Goal: Check status: Check status

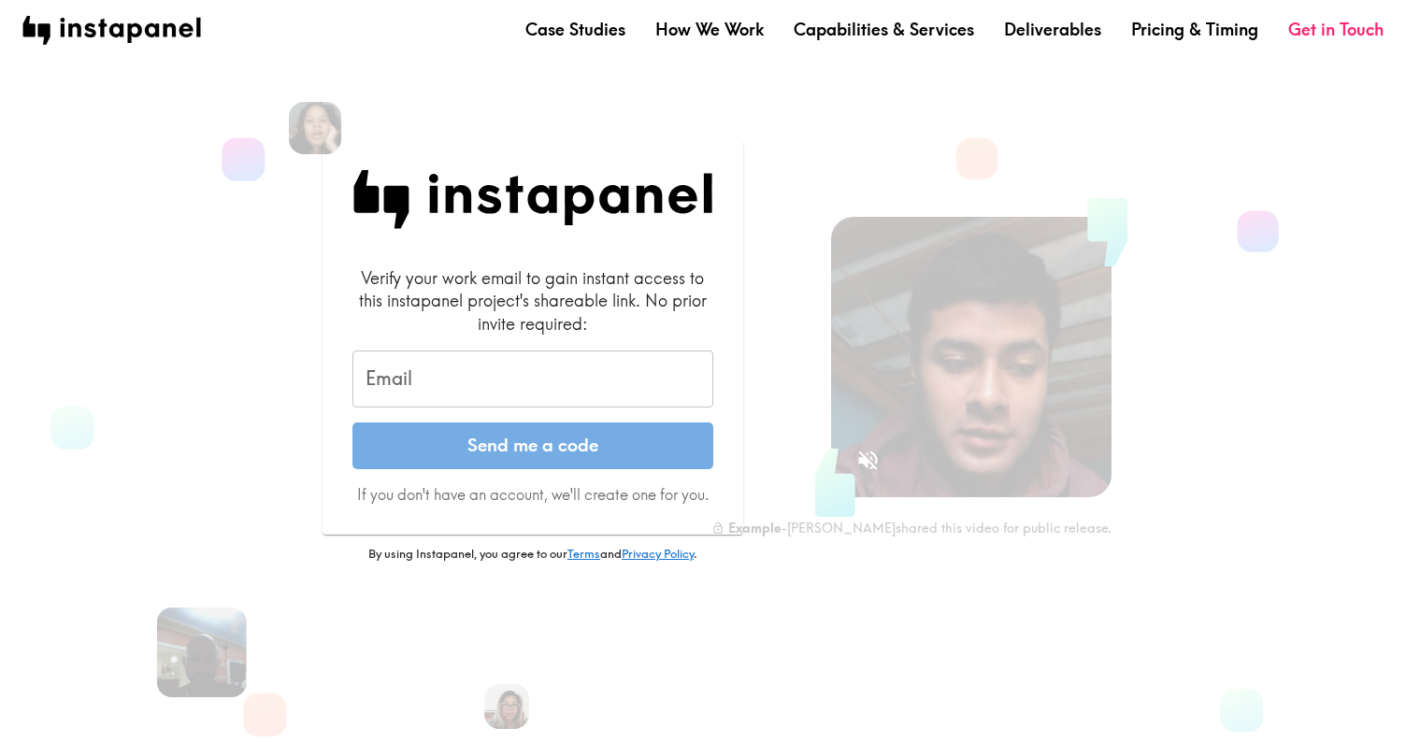
click at [387, 385] on input "Email" at bounding box center [532, 379] width 361 height 58
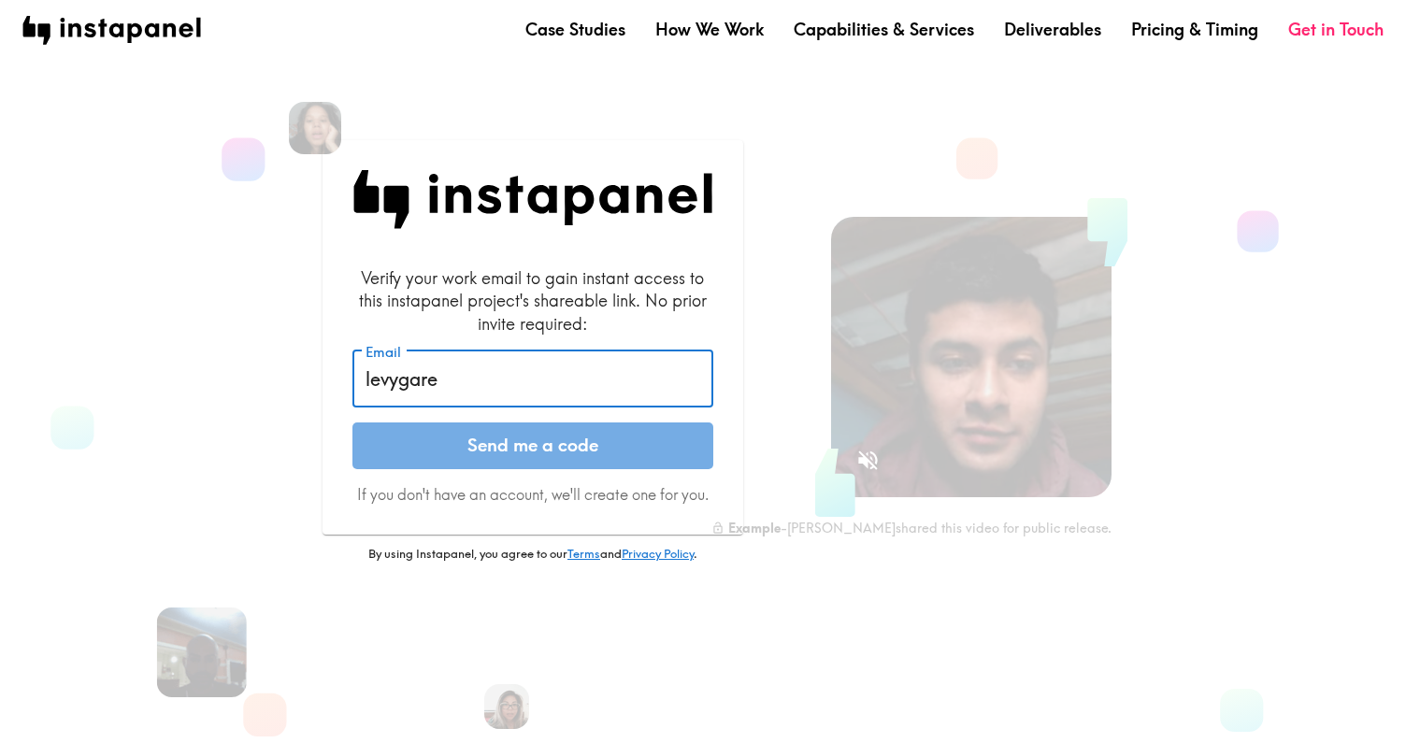
type input "[EMAIL_ADDRESS][DOMAIN_NAME]"
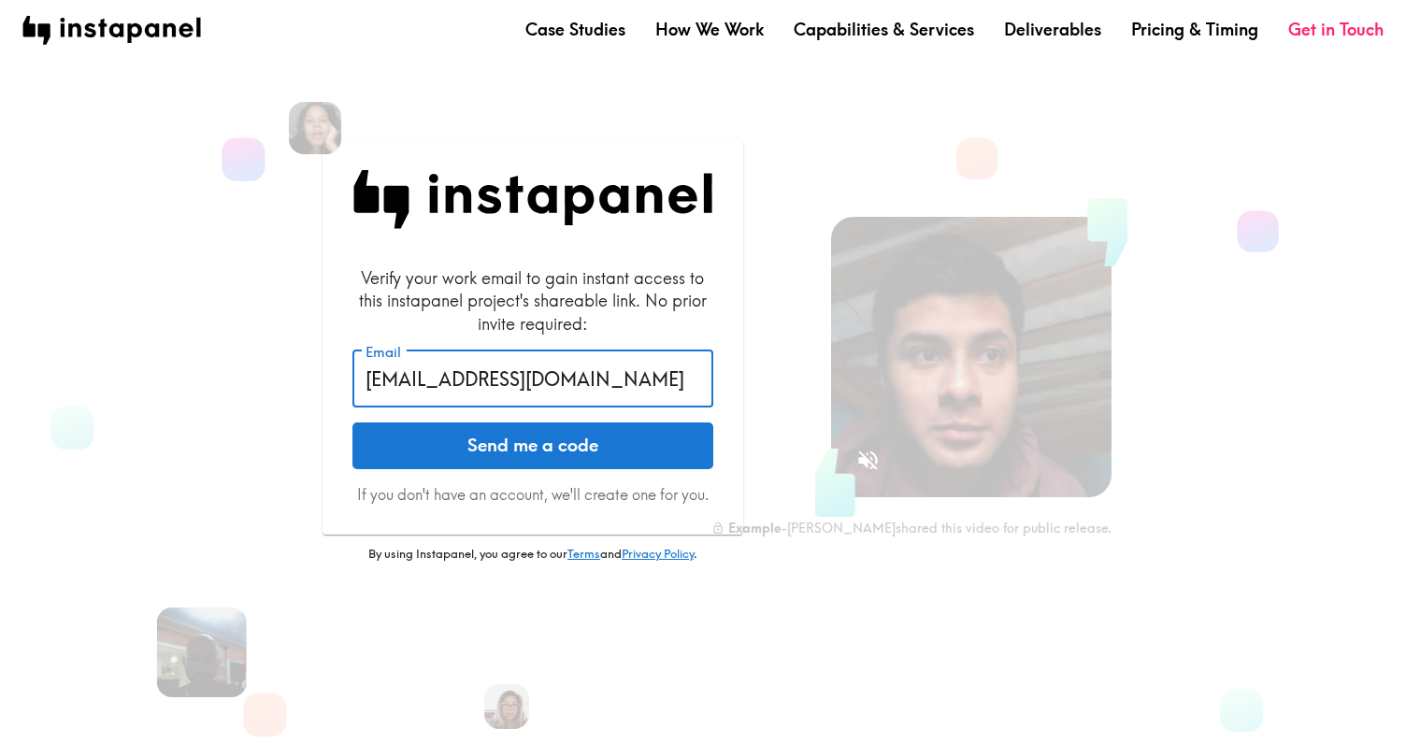
click at [408, 436] on button "Send me a code" at bounding box center [532, 445] width 361 height 47
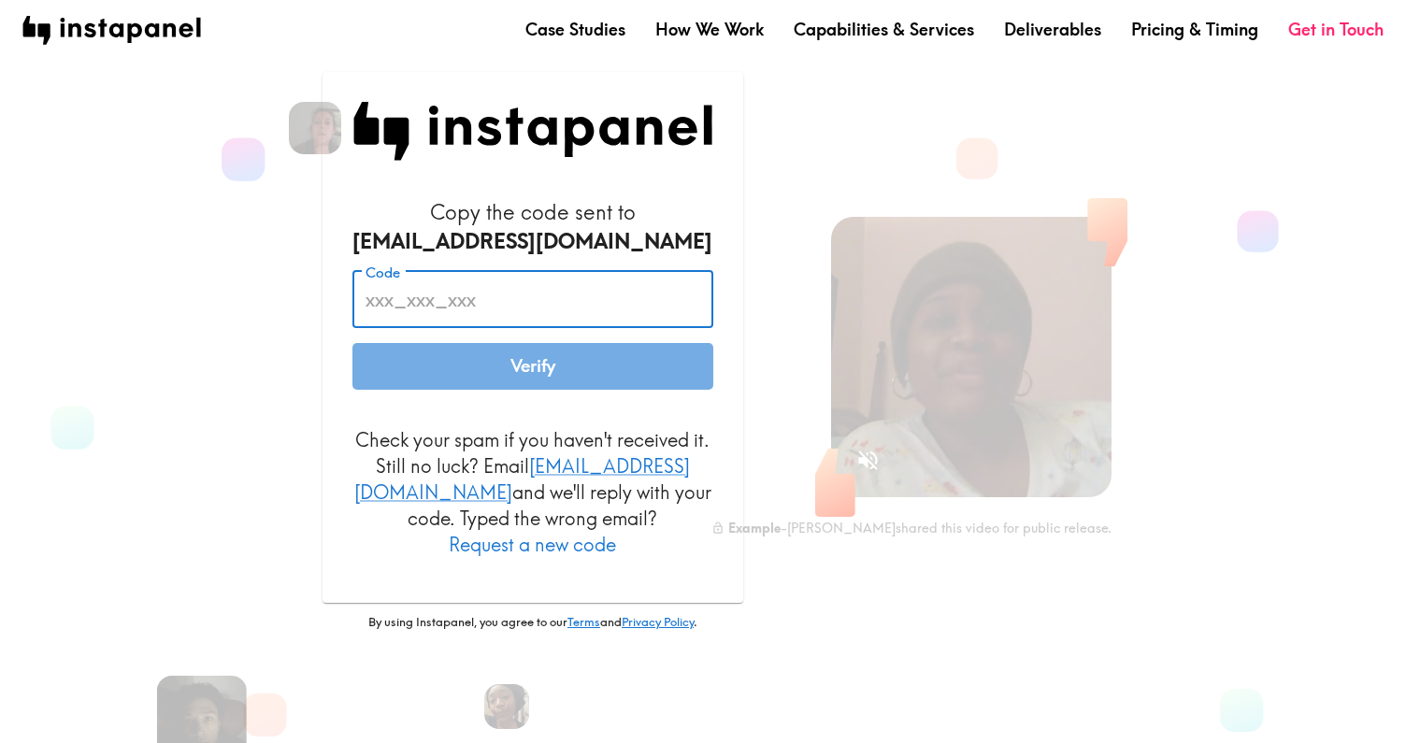
click at [489, 308] on input "Code" at bounding box center [532, 300] width 361 height 58
paste input "Y9R_YhE_U5h"
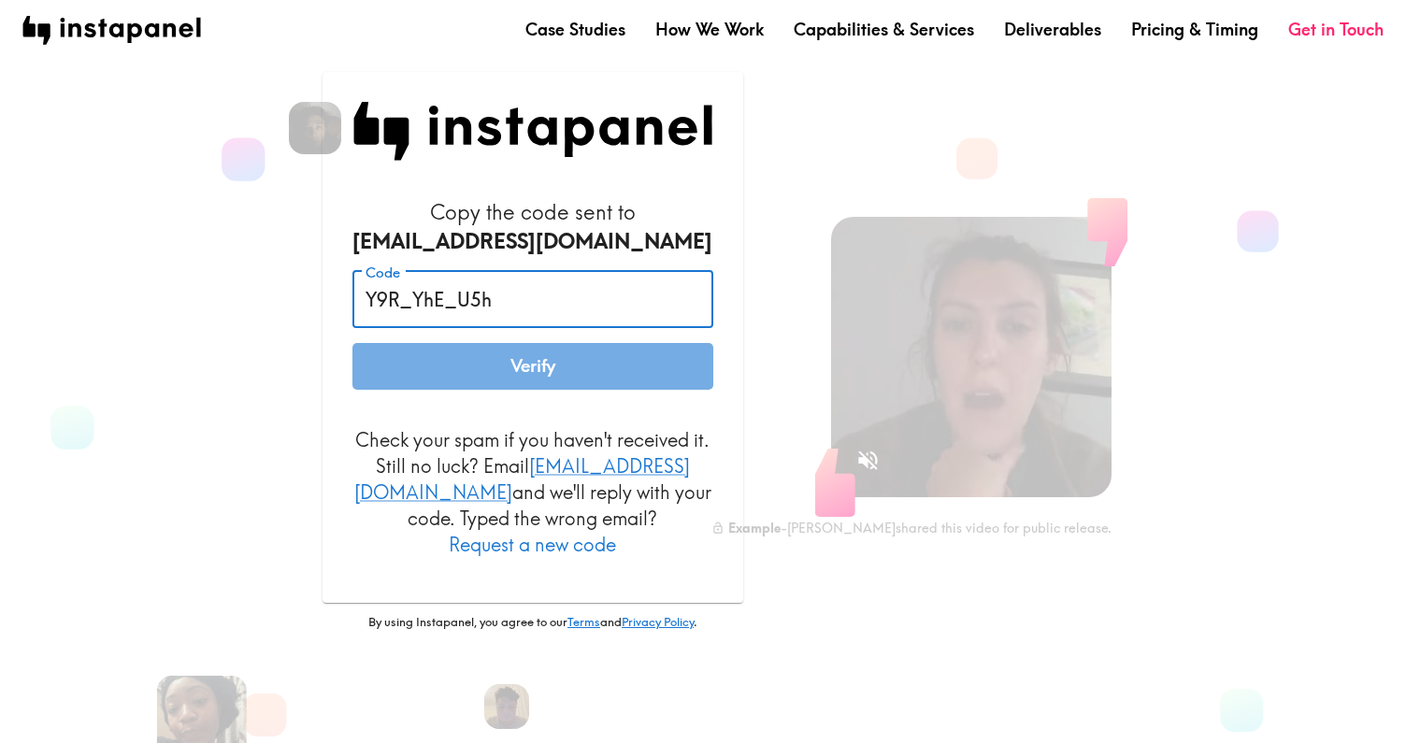
type input "Y9R_YhE_U5h"
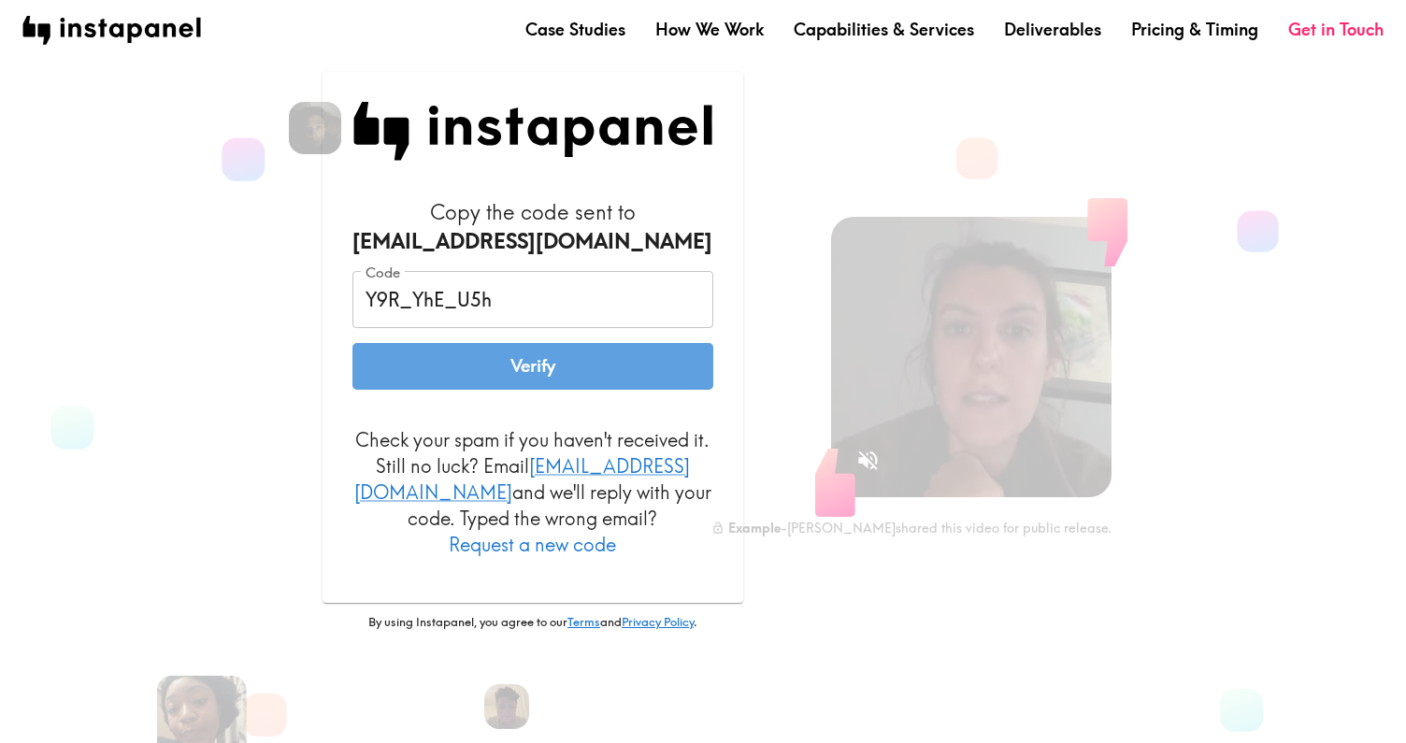
click at [442, 389] on button "Verify" at bounding box center [532, 366] width 361 height 47
